Goal: Transaction & Acquisition: Obtain resource

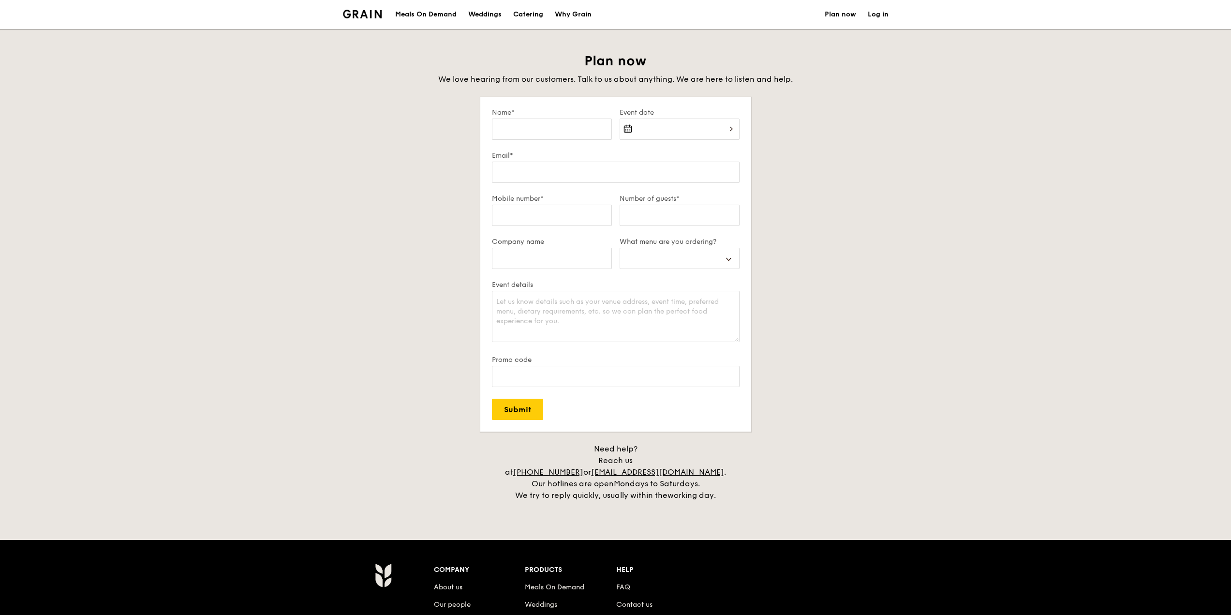
select select
click at [691, 263] on select "Buffet Mini Buffet High Tea Canapés Meal Boxes Wedding" at bounding box center [680, 258] width 120 height 21
select select "miniBuffet"
click at [620, 248] on select "Buffet Mini Buffet High Tea Canapés Meal Boxes Wedding" at bounding box center [680, 258] width 120 height 21
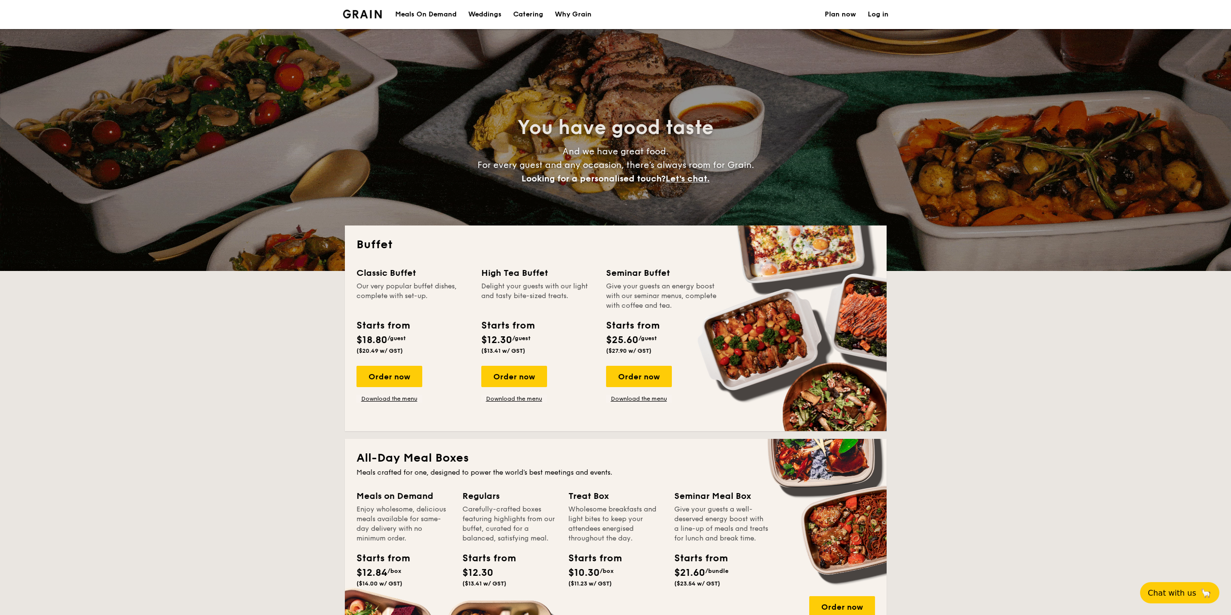
select select
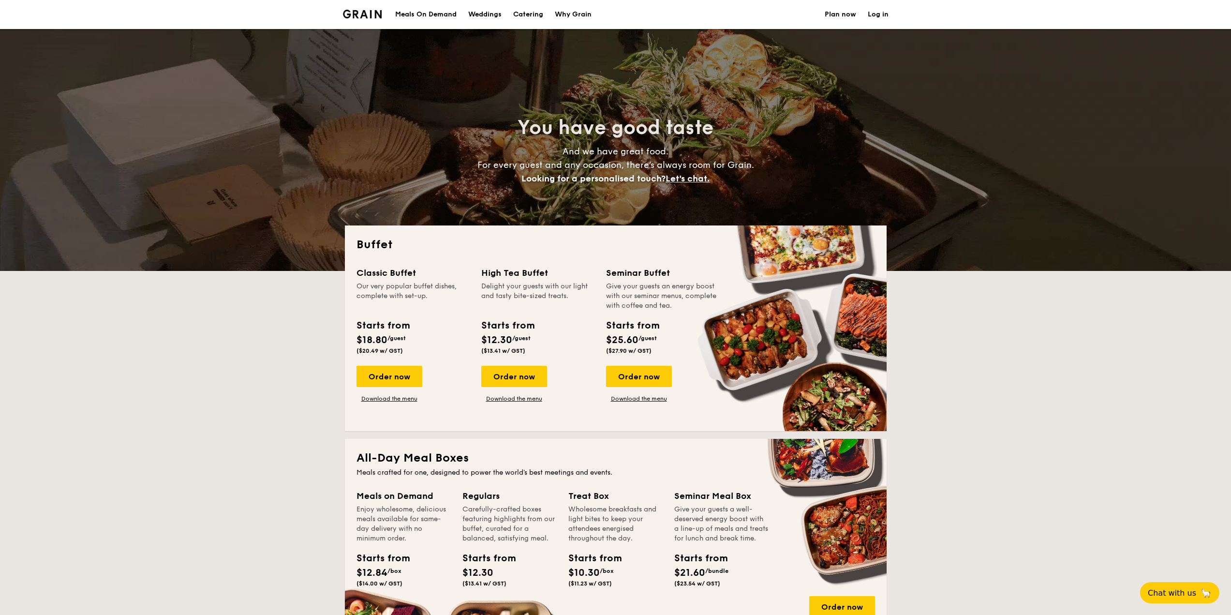
drag, startPoint x: 362, startPoint y: 270, endPoint x: 441, endPoint y: 282, distance: 79.8
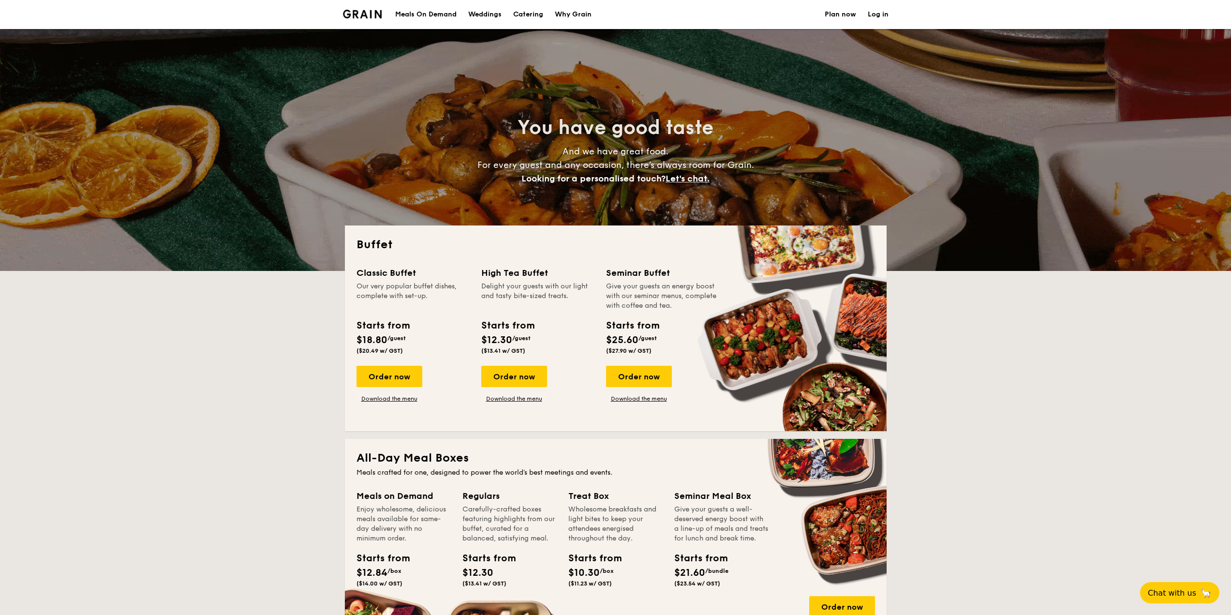
click at [426, 279] on div "Classic Buffet" at bounding box center [412, 273] width 113 height 14
click at [399, 319] on div "Starts from" at bounding box center [382, 325] width 53 height 15
drag, startPoint x: 372, startPoint y: 286, endPoint x: 442, endPoint y: 299, distance: 70.5
click at [437, 292] on div "Our very popular buffet dishes, complete with set-up." at bounding box center [412, 295] width 113 height 29
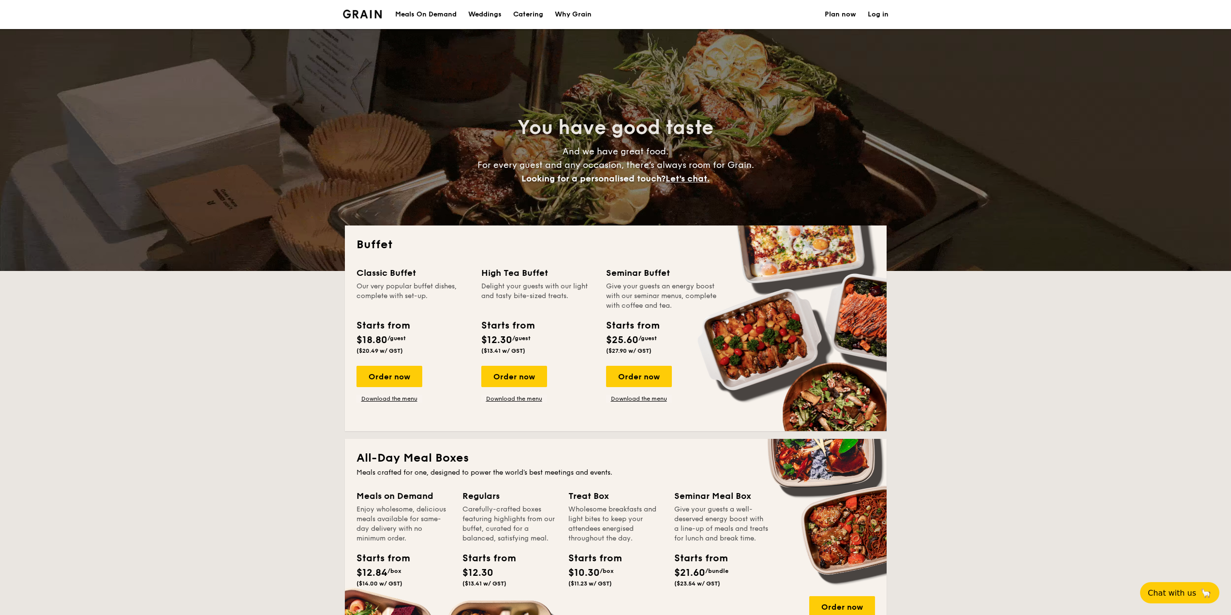
click at [429, 312] on div "Classic Buffet Our very popular buffet dishes, complete with set-up. Starts fro…" at bounding box center [412, 312] width 113 height 92
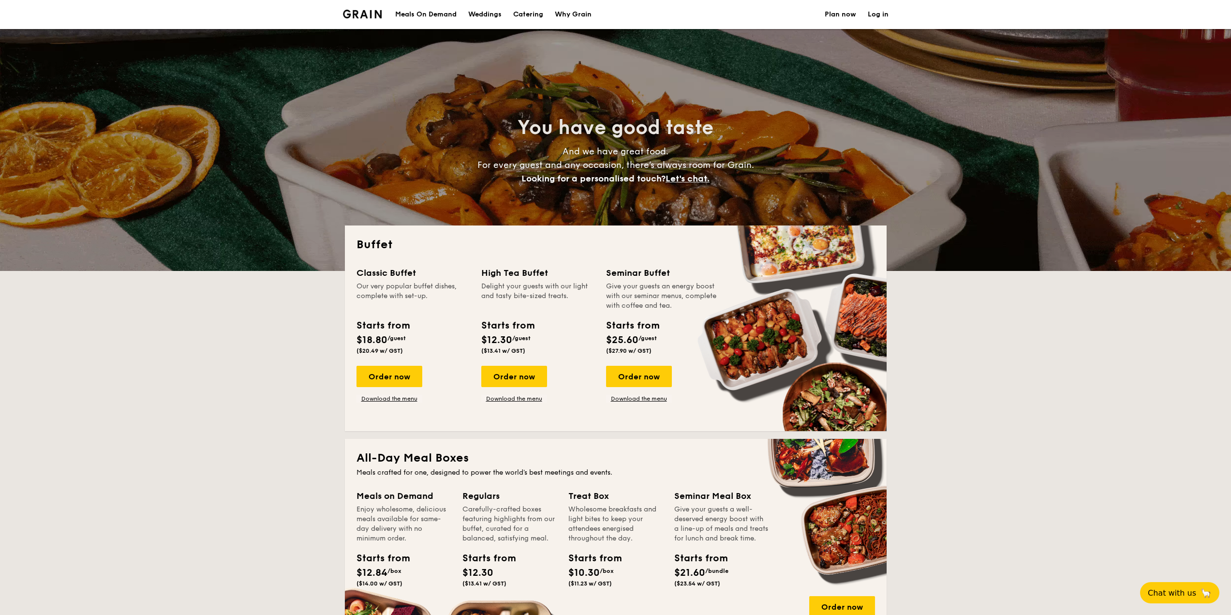
drag, startPoint x: 367, startPoint y: 324, endPoint x: 428, endPoint y: 345, distance: 64.5
click at [426, 343] on div "Starts from $18.80 /guest ($20.49 w/ GST)" at bounding box center [413, 338] width 121 height 40
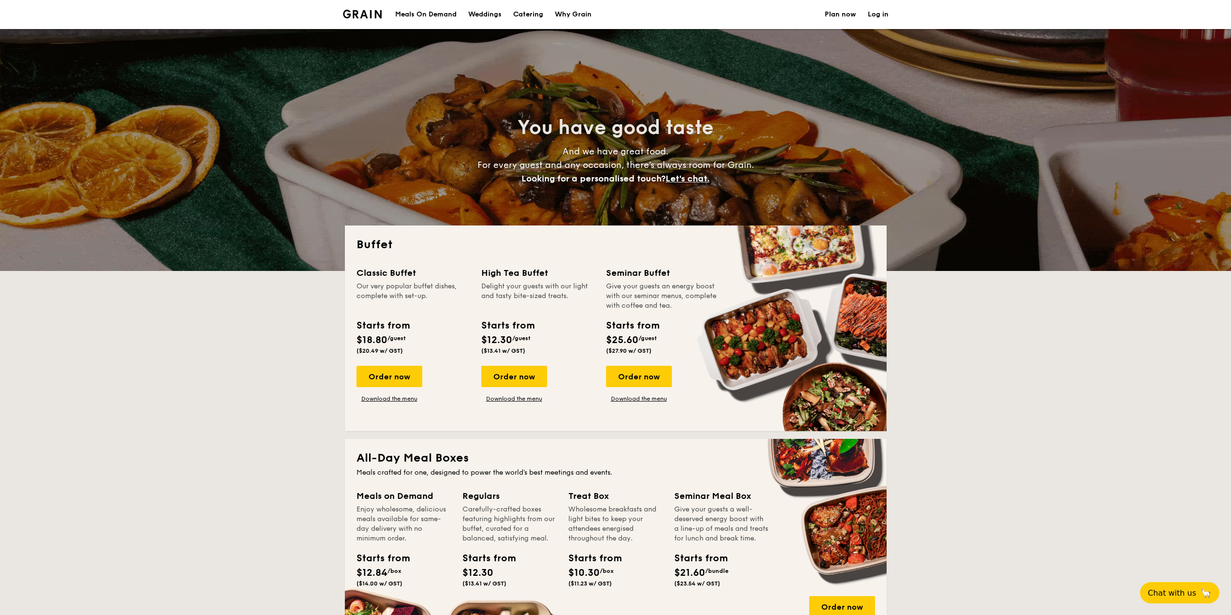
drag, startPoint x: 379, startPoint y: 336, endPoint x: 422, endPoint y: 337, distance: 43.1
click at [420, 337] on div "Buffet Classic Buffet Our very popular buffet dishes, complete with set-up. Sta…" at bounding box center [616, 328] width 542 height 206
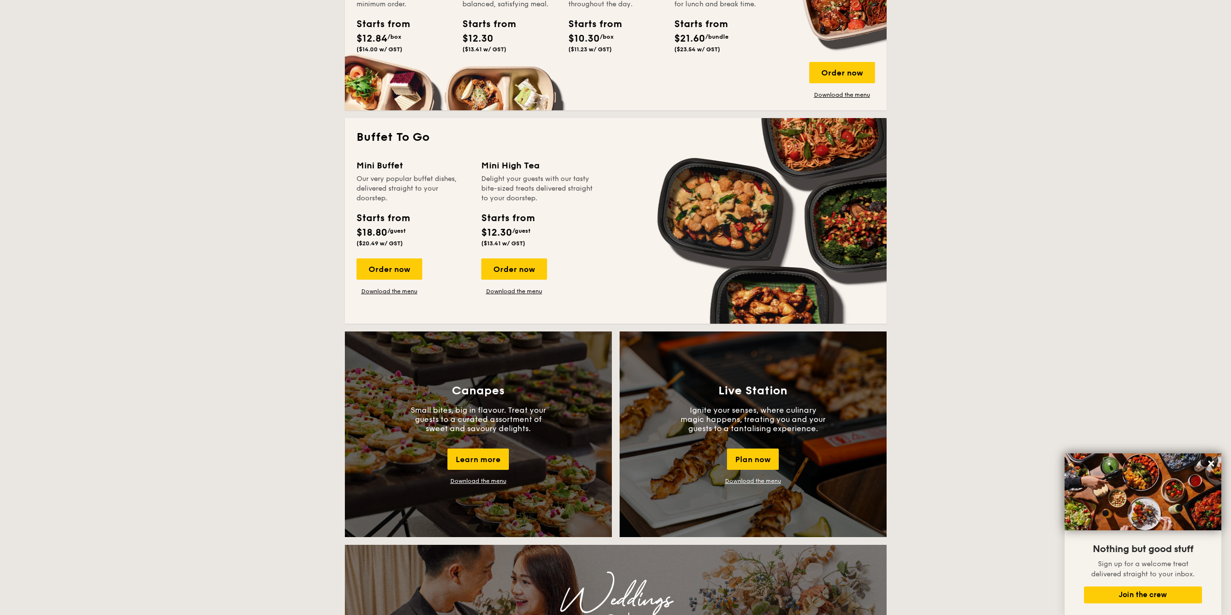
scroll to position [435, 0]
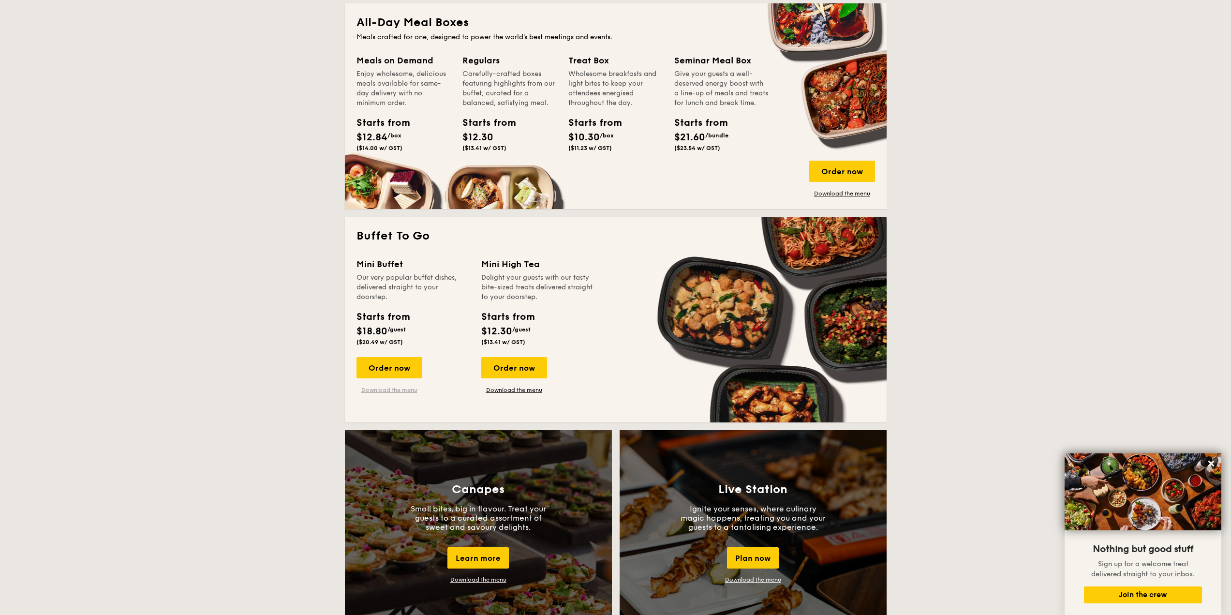
click at [398, 391] on link "Download the menu" at bounding box center [389, 390] width 66 height 8
